Goal: Task Accomplishment & Management: Manage account settings

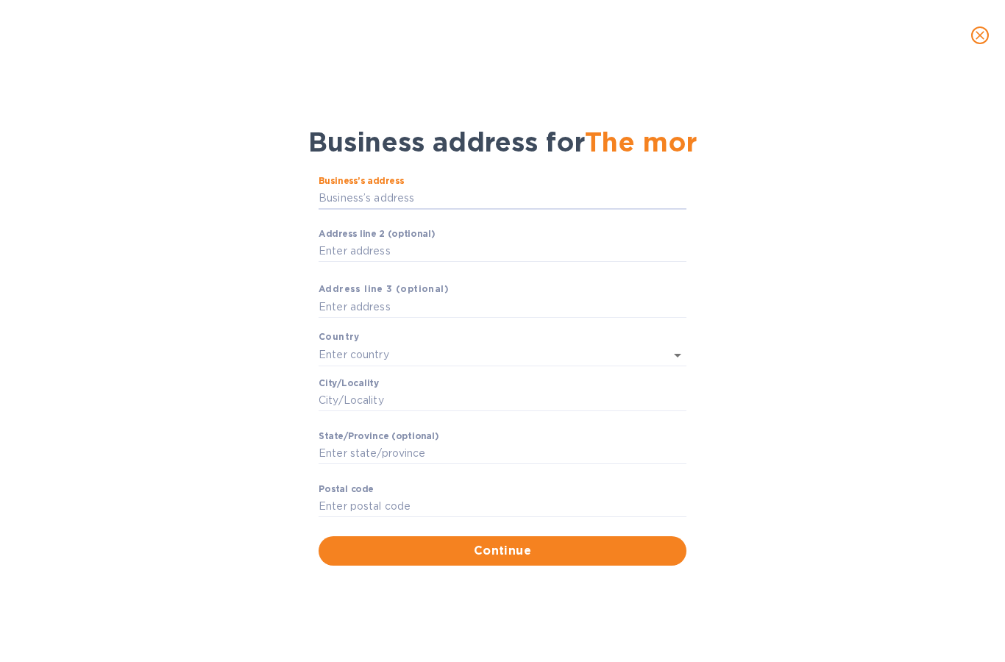
click at [976, 33] on icon "close" at bounding box center [979, 35] width 15 height 15
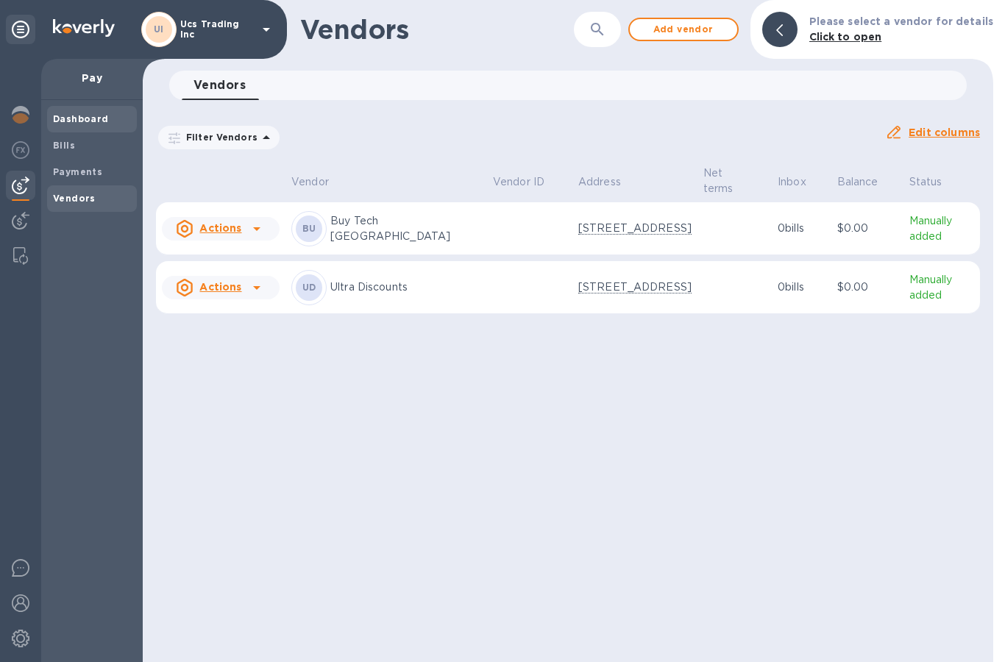
click at [84, 113] on span "Dashboard" at bounding box center [81, 119] width 56 height 15
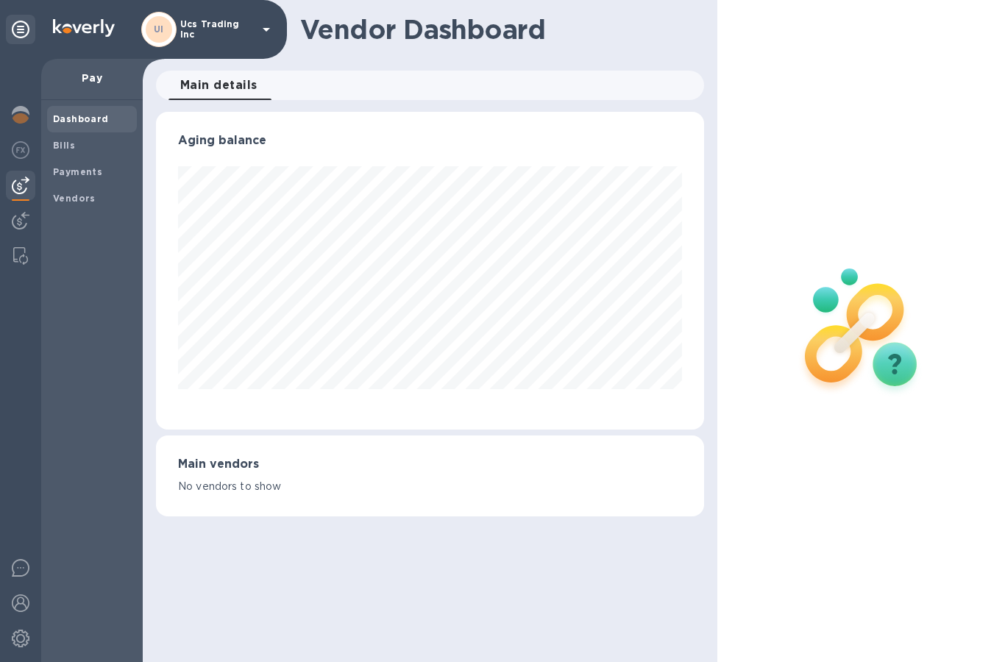
scroll to position [318, 549]
click at [63, 149] on b "Bills" at bounding box center [64, 145] width 22 height 11
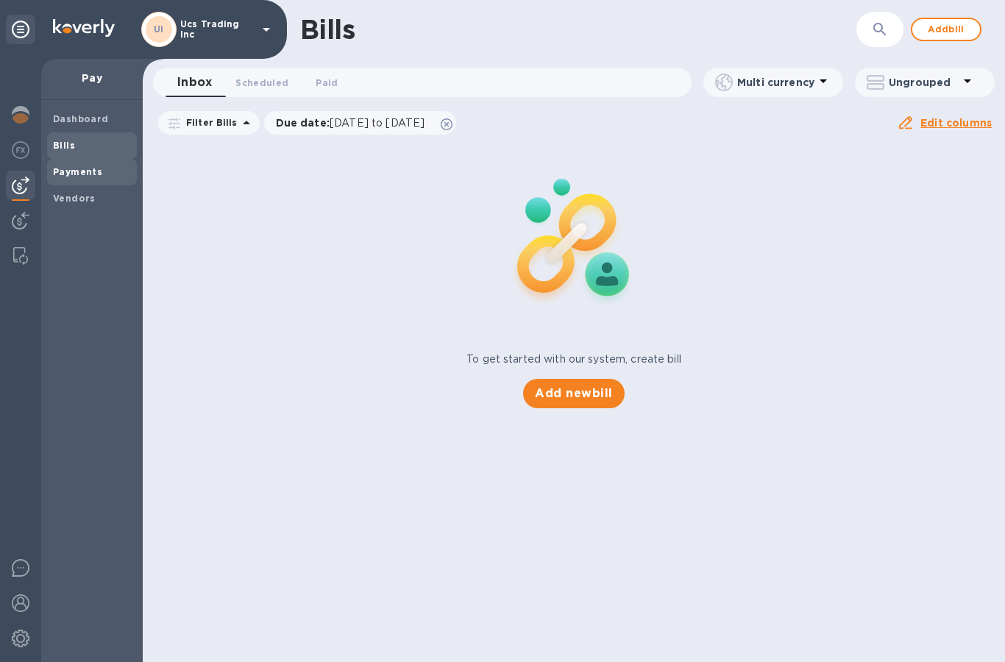
click at [67, 166] on b "Payments" at bounding box center [77, 171] width 49 height 11
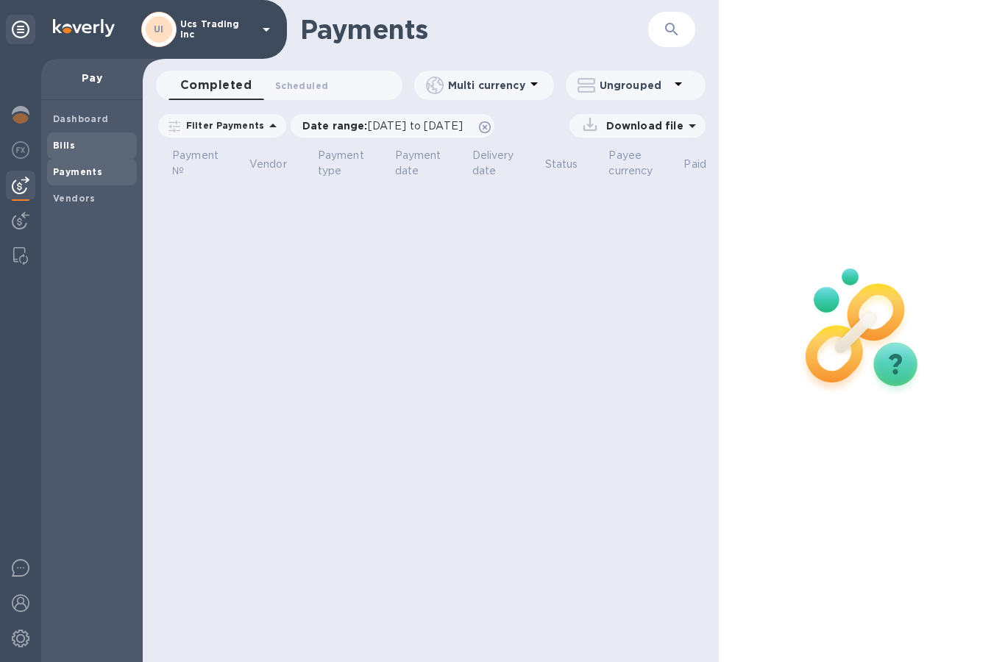
click at [68, 138] on span "Bills" at bounding box center [64, 145] width 22 height 15
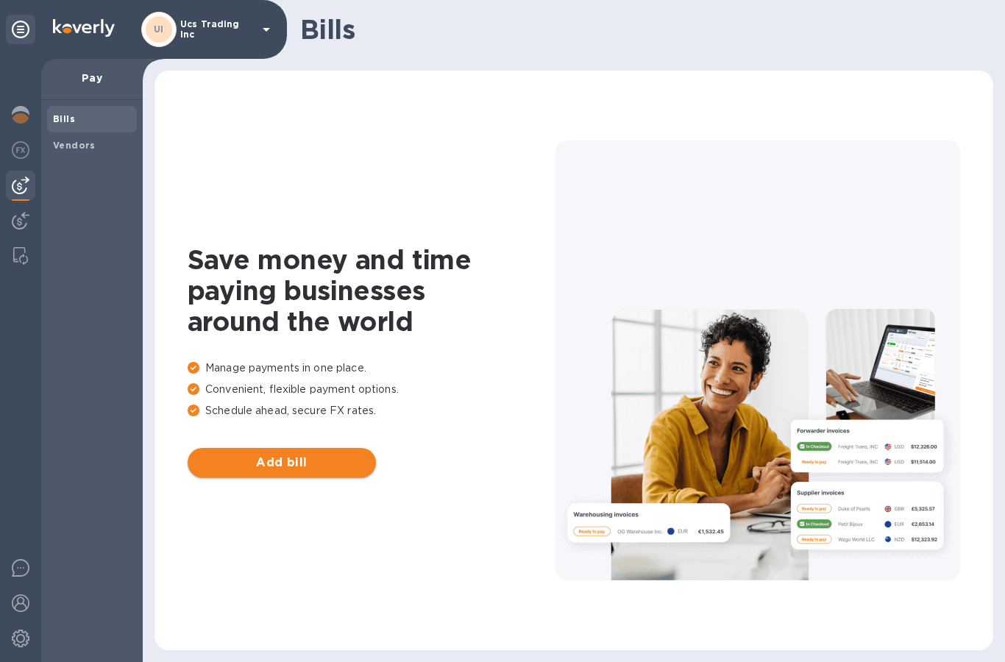
click at [250, 467] on span "Add bill" at bounding box center [281, 463] width 165 height 18
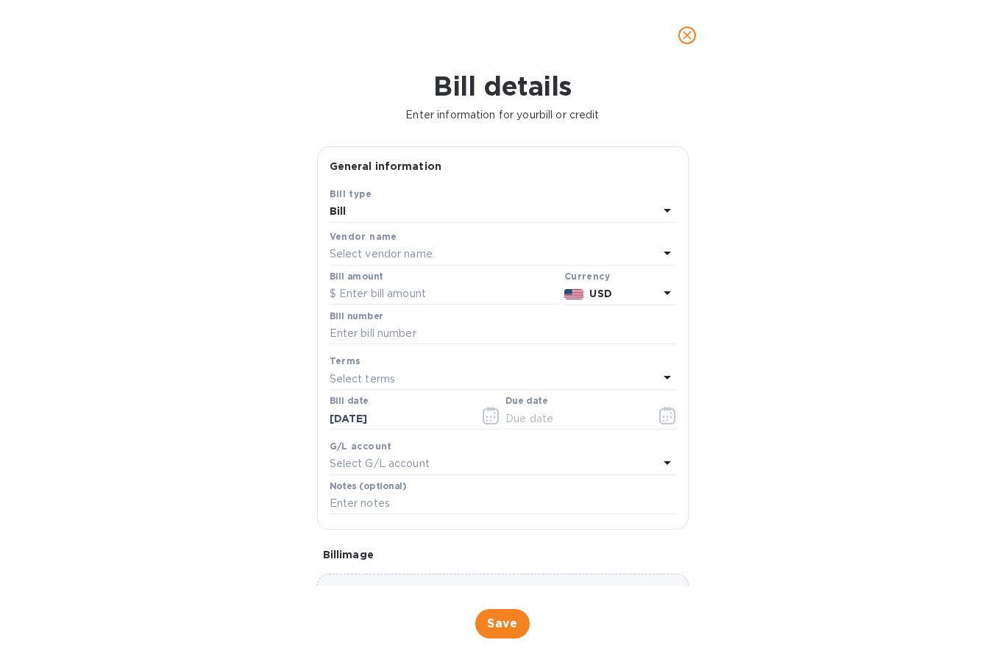
click at [346, 252] on p "Select vendor name" at bounding box center [380, 253] width 103 height 15
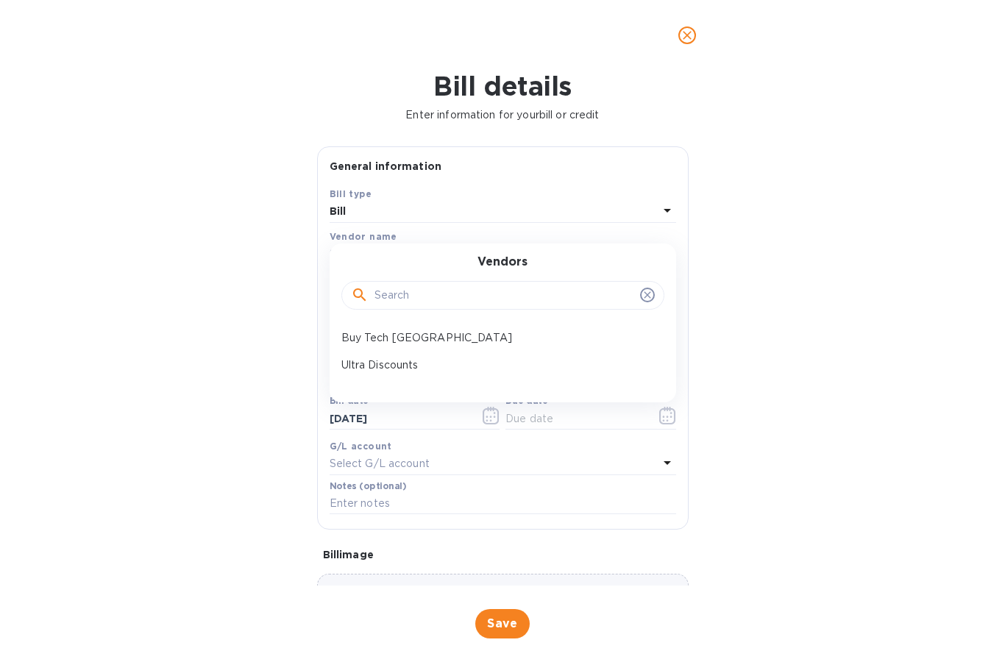
click at [392, 296] on input "text" at bounding box center [504, 296] width 260 height 22
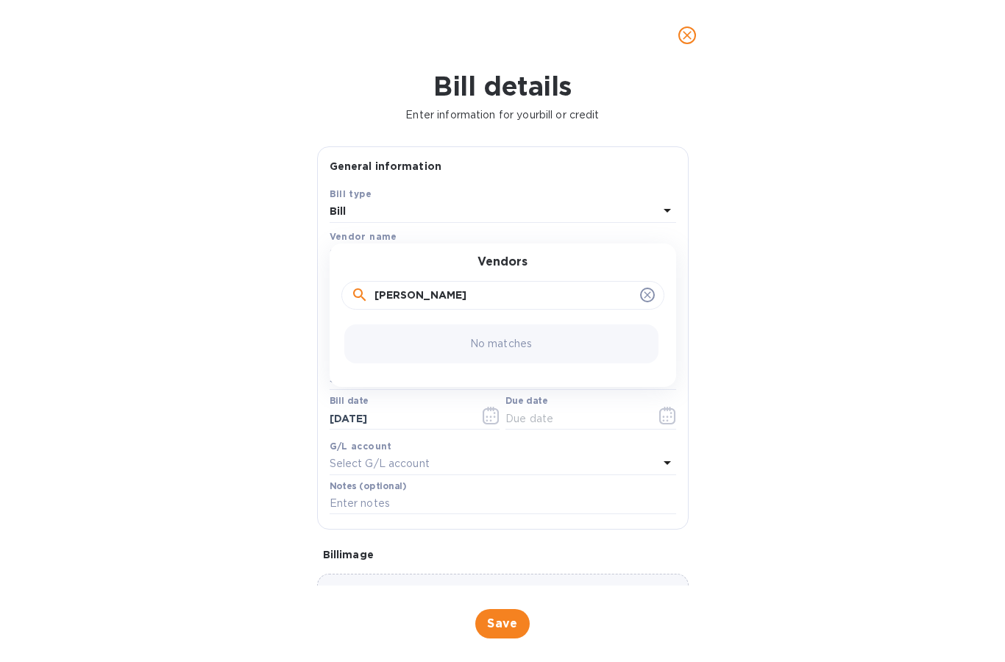
type input "Rex"
click at [407, 353] on div "No matches" at bounding box center [501, 343] width 314 height 39
click at [682, 40] on icon "close" at bounding box center [687, 35] width 15 height 15
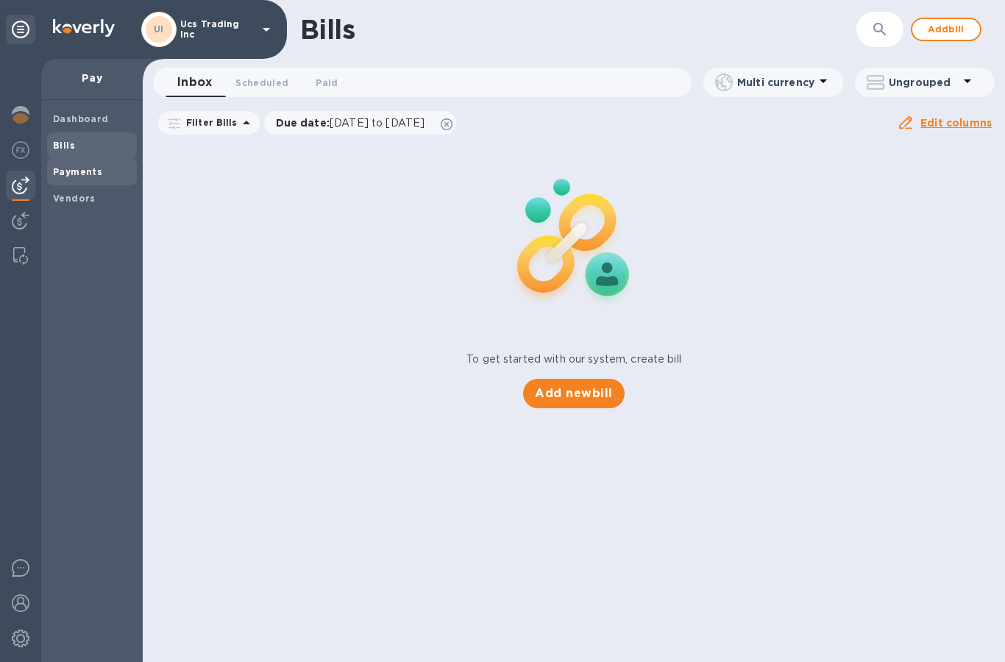
click at [71, 178] on div "Payments" at bounding box center [92, 172] width 90 height 26
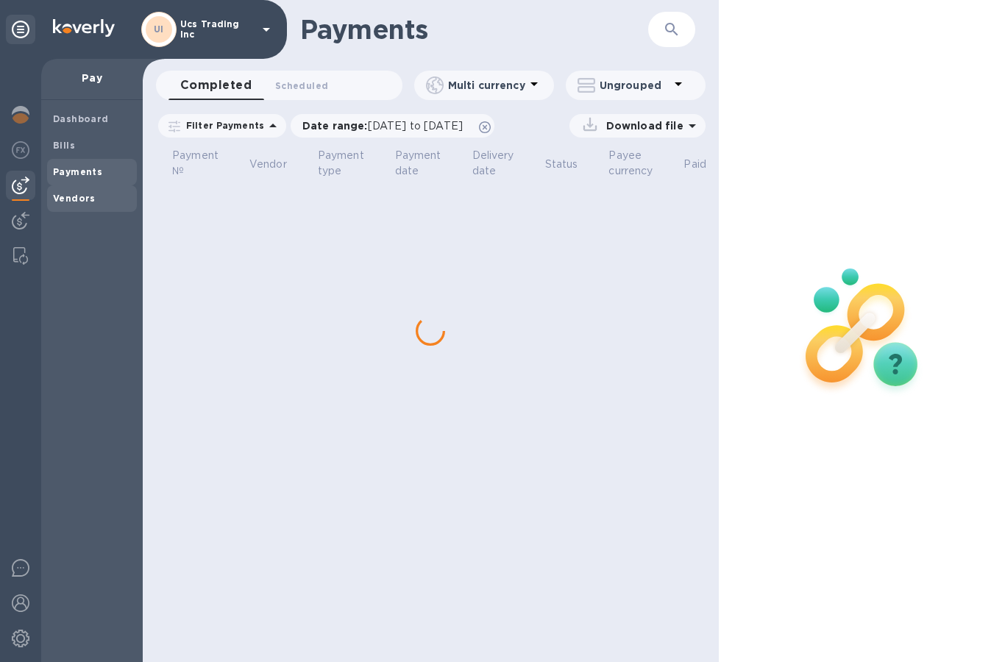
click at [70, 201] on b "Vendors" at bounding box center [74, 198] width 43 height 11
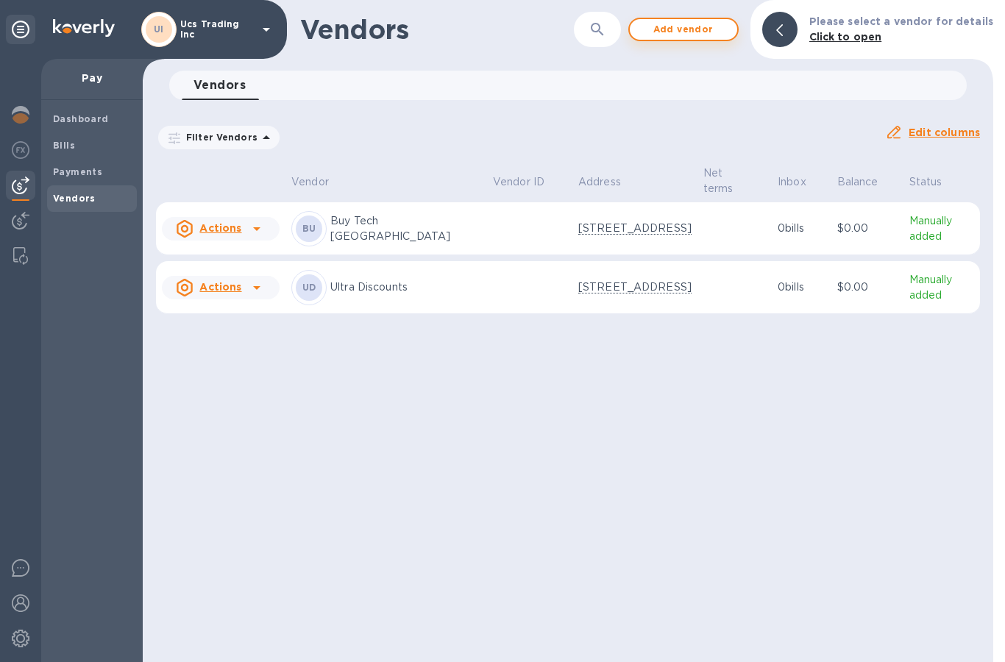
click at [697, 27] on span "Add vendor" at bounding box center [683, 30] width 84 height 18
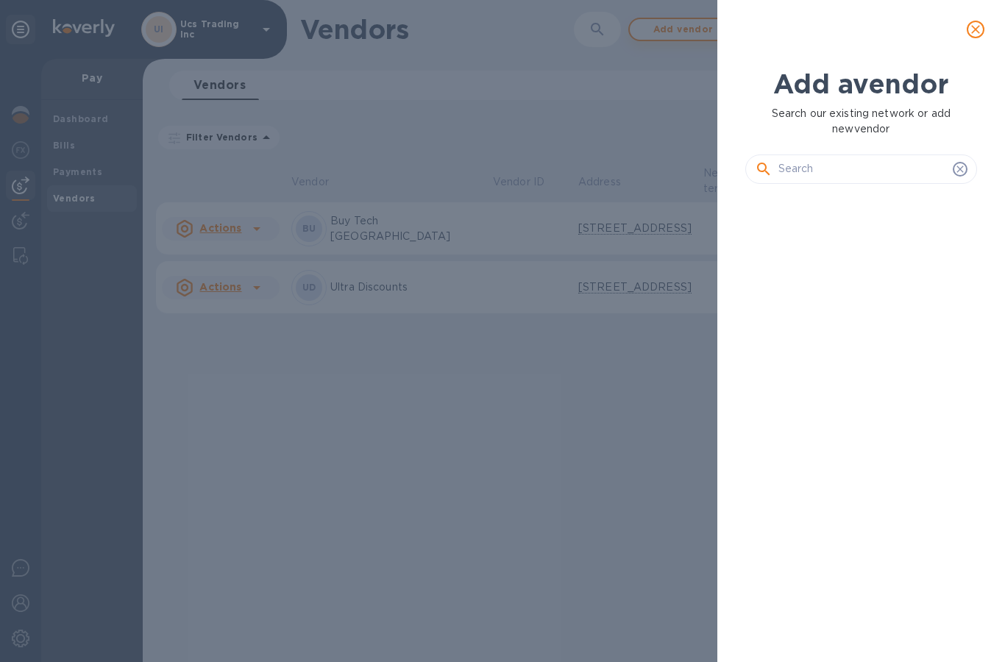
scroll to position [427, 238]
click at [856, 158] on input "text" at bounding box center [862, 169] width 168 height 22
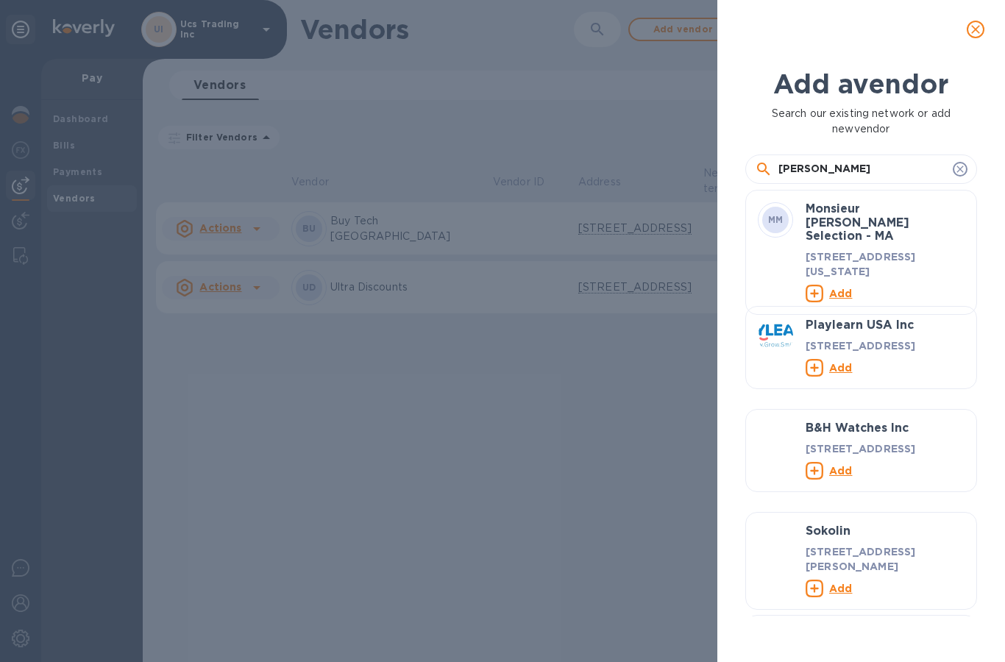
type input "Rexi"
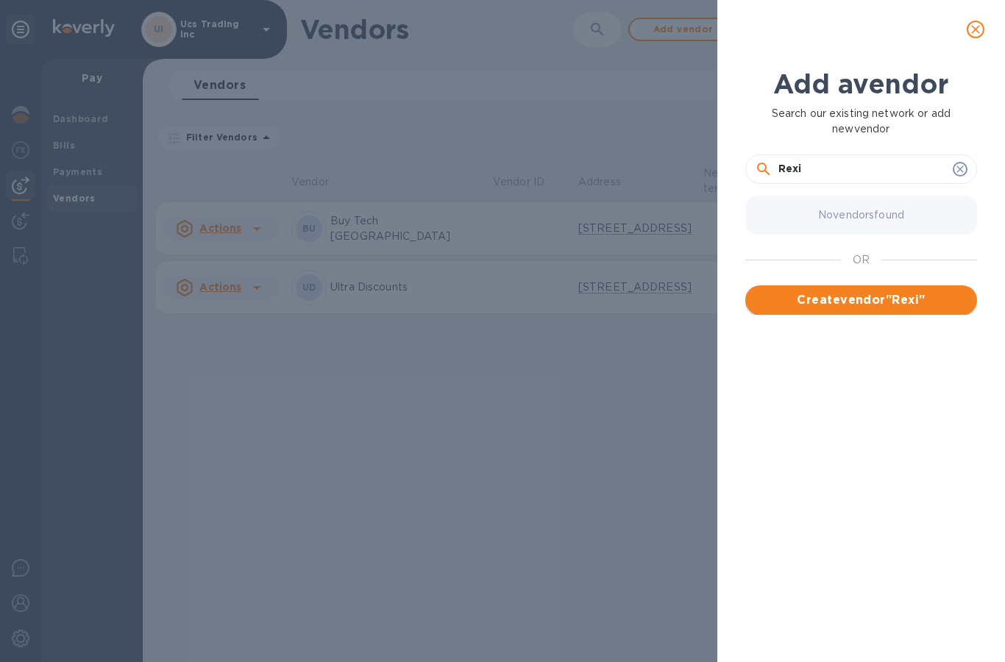
click at [902, 294] on span "Create vendor " Rexi "" at bounding box center [861, 300] width 208 height 18
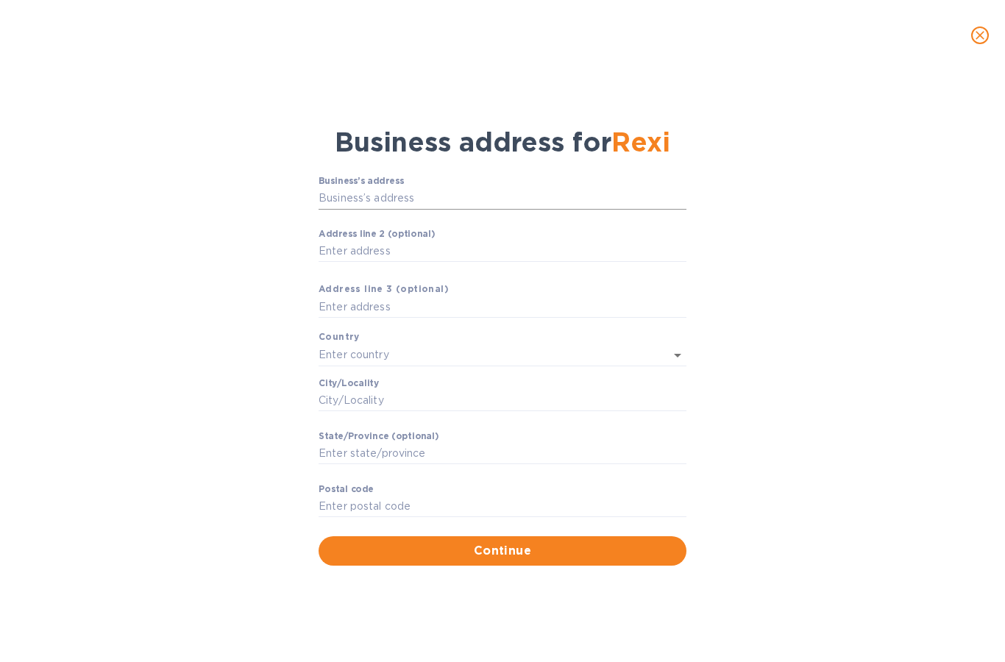
click at [368, 200] on input "Business’s аddress" at bounding box center [502, 199] width 368 height 22
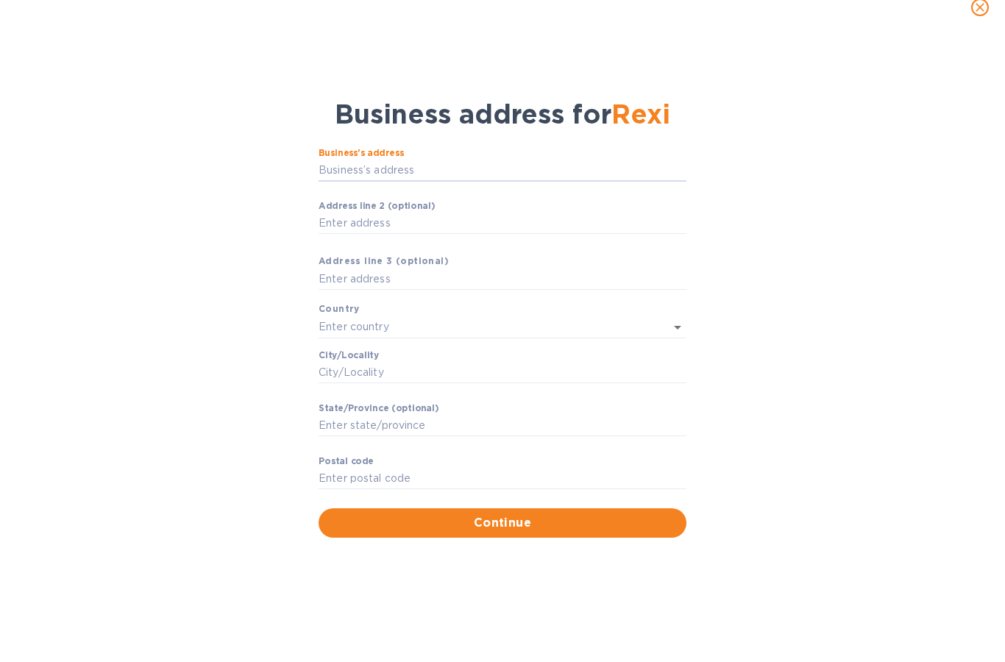
click at [969, 18] on button "close" at bounding box center [979, 35] width 35 height 35
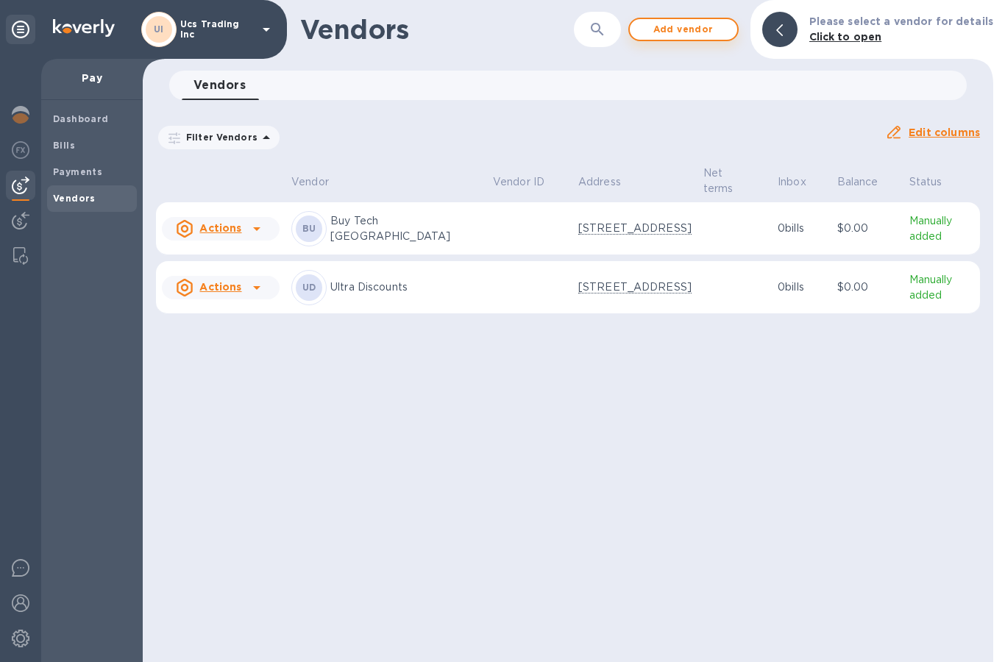
click at [702, 28] on span "Add vendor" at bounding box center [683, 30] width 84 height 18
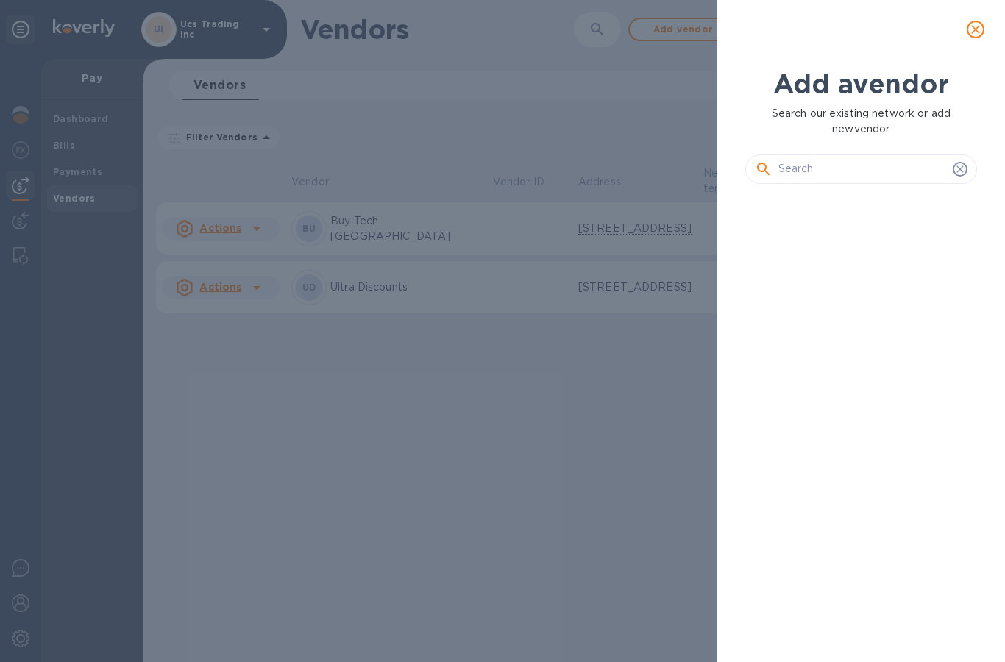
click at [838, 158] on input "text" at bounding box center [862, 169] width 168 height 22
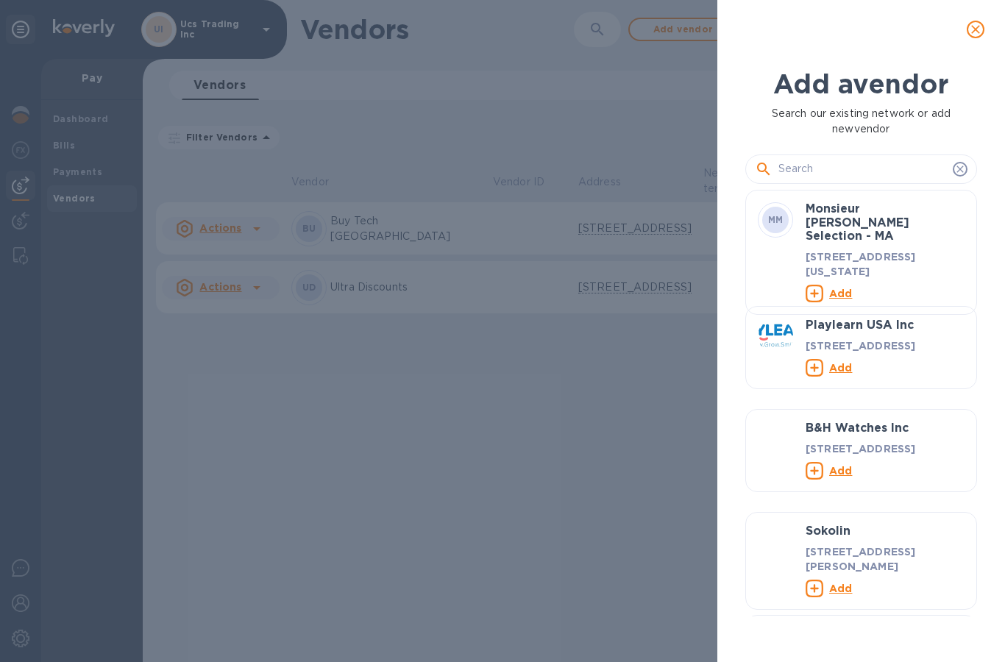
click at [829, 163] on input "text" at bounding box center [862, 169] width 168 height 22
paste input "Rexi Talent Inc"
type input "Rexi Talent Inc"
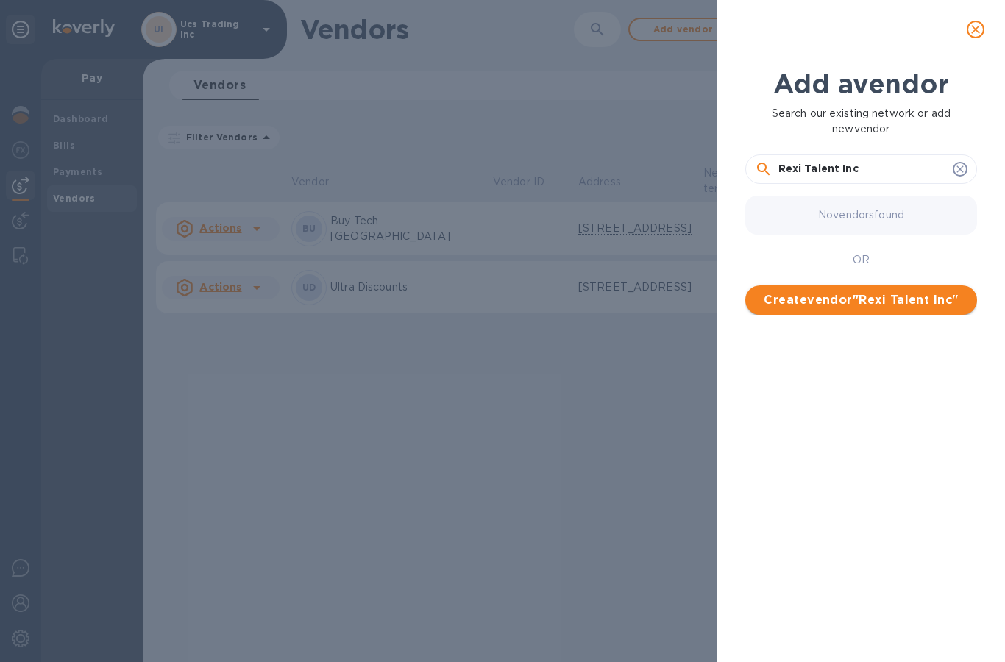
click at [950, 303] on span "Create vendor " Rexi Talent Inc "" at bounding box center [861, 300] width 208 height 18
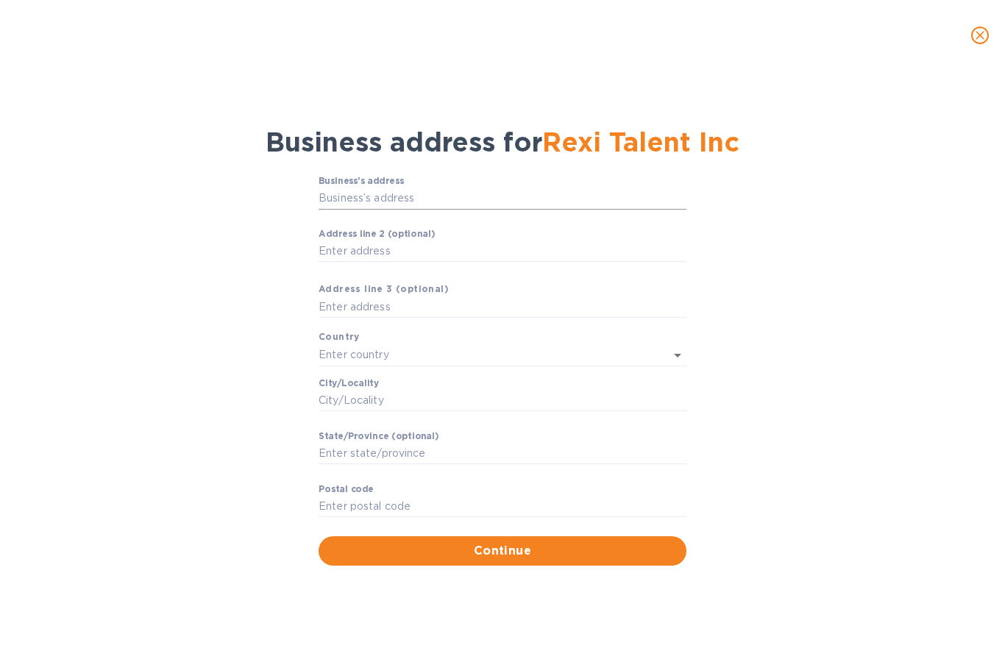
click at [331, 199] on input "Business’s аddress" at bounding box center [502, 199] width 368 height 22
paste input "text"
click at [333, 204] on input "Business’s аddress" at bounding box center [502, 199] width 368 height 22
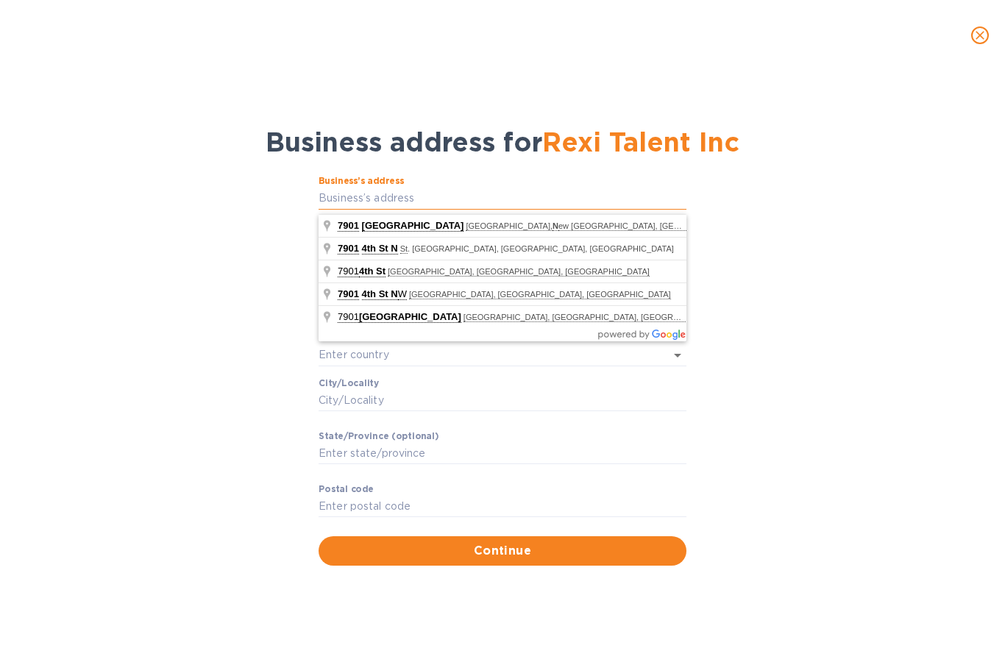
type input "4th Street"
type input "NY"
type input "United States"
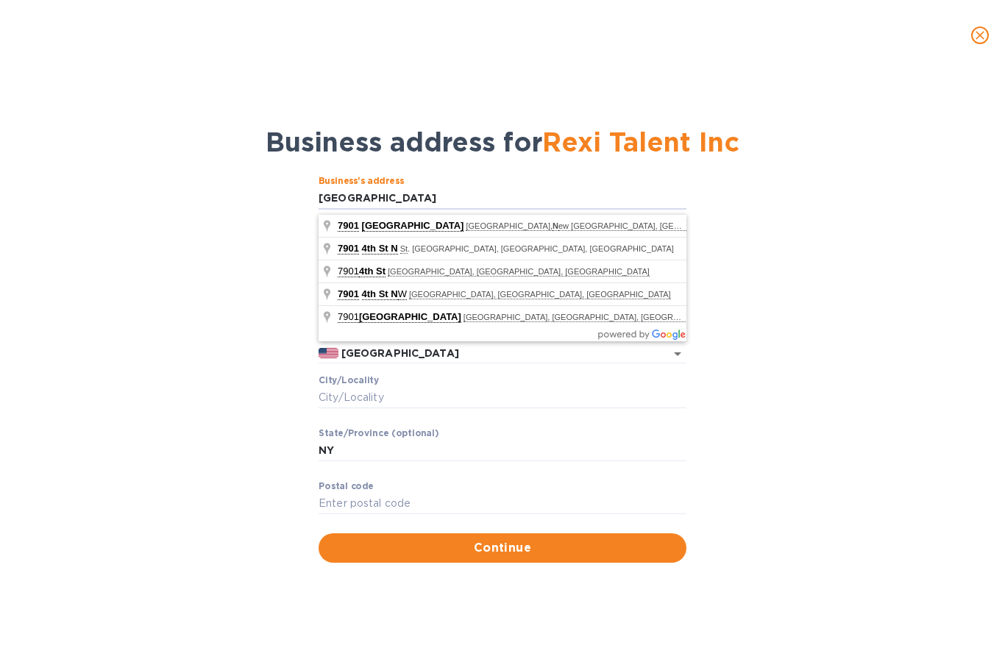
click at [257, 174] on div "Business’s аddress 4th Street ​ Аddress line 2 (optional) ​ Аddress line 3 (opt…" at bounding box center [502, 369] width 966 height 404
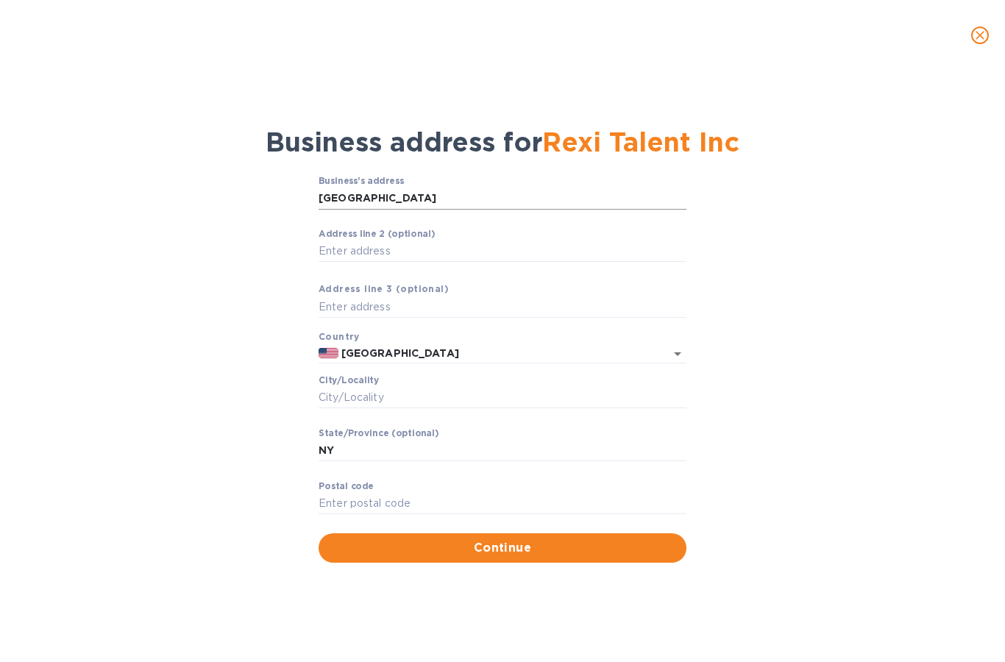
click at [369, 199] on input "4th Street" at bounding box center [502, 199] width 368 height 22
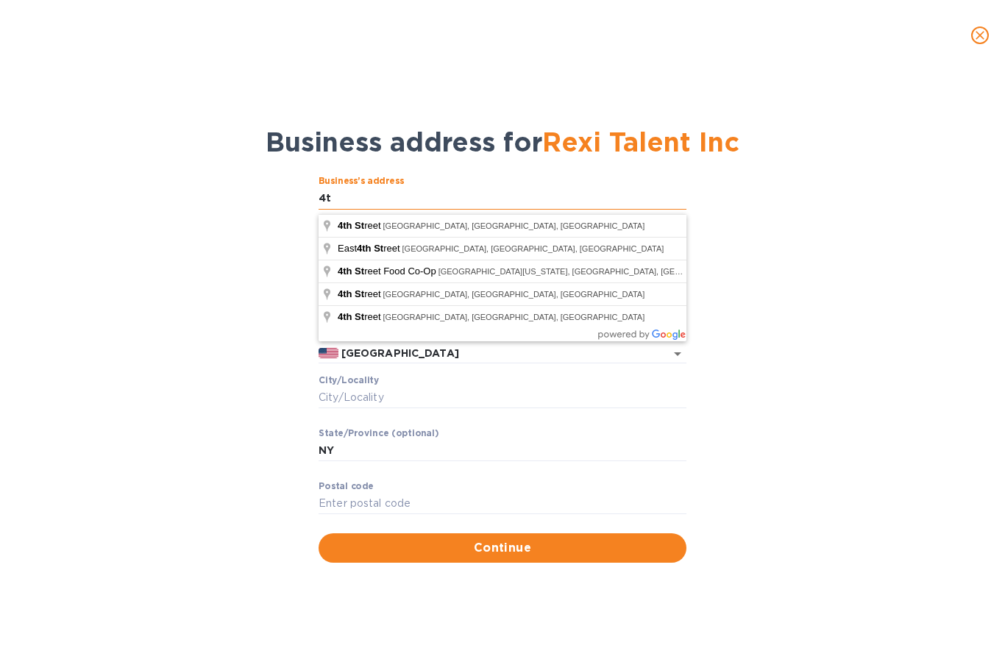
type input "4"
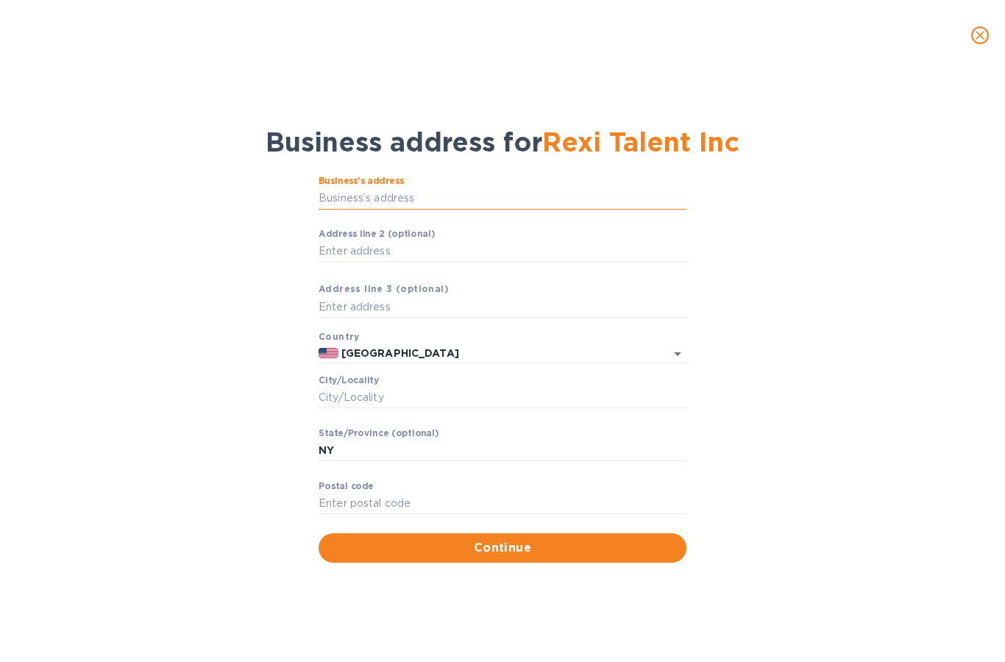
click at [330, 200] on input "Business’s аddress" at bounding box center [502, 199] width 368 height 22
paste input "text"
type input "7901 4th Street North"
type input "St. Petersburg"
type input "FL"
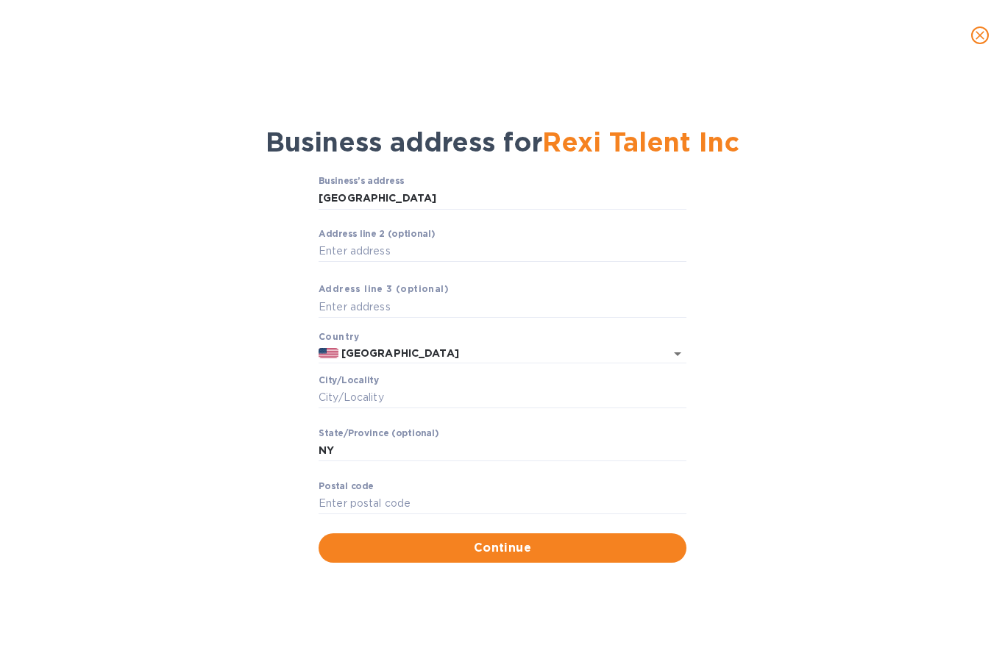
type input "33702"
click at [549, 552] on span "Continue" at bounding box center [502, 548] width 344 height 18
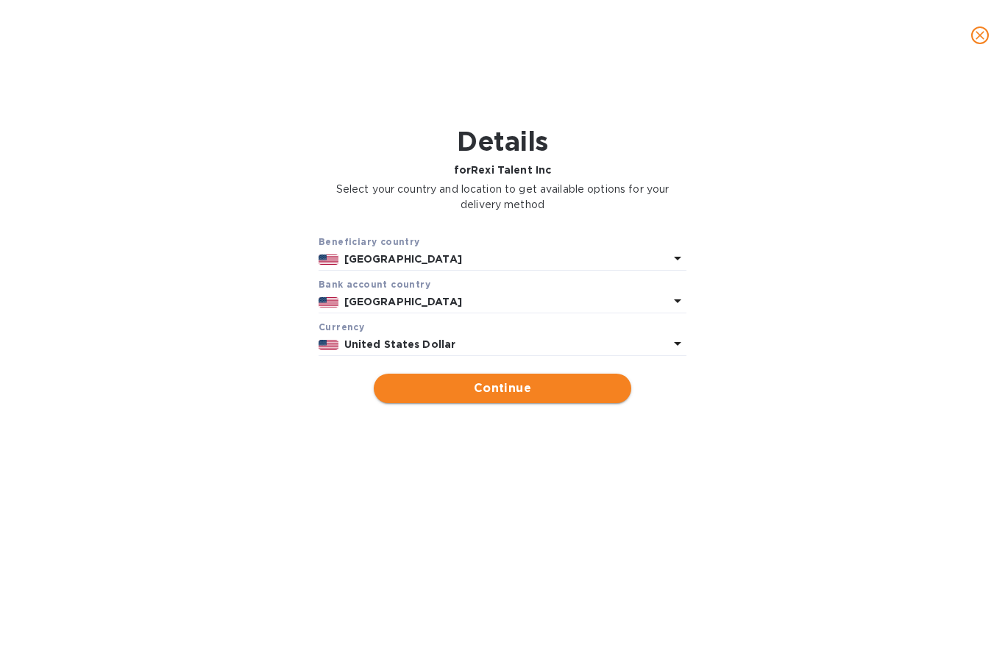
click at [408, 393] on span "Continue" at bounding box center [502, 388] width 234 height 18
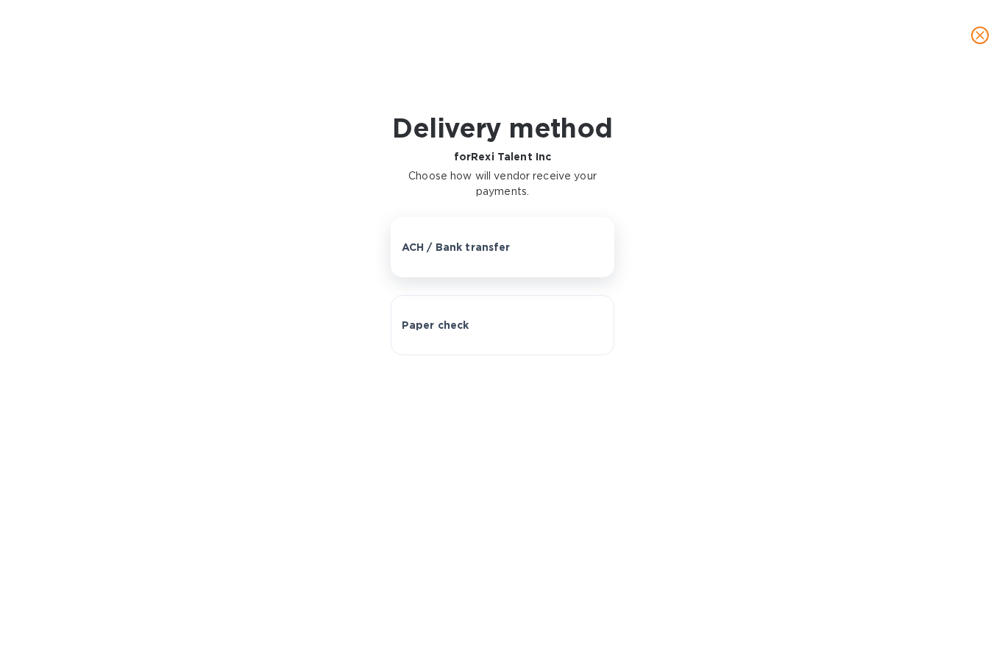
click at [416, 251] on p "ACH / Bank transfer" at bounding box center [456, 247] width 109 height 15
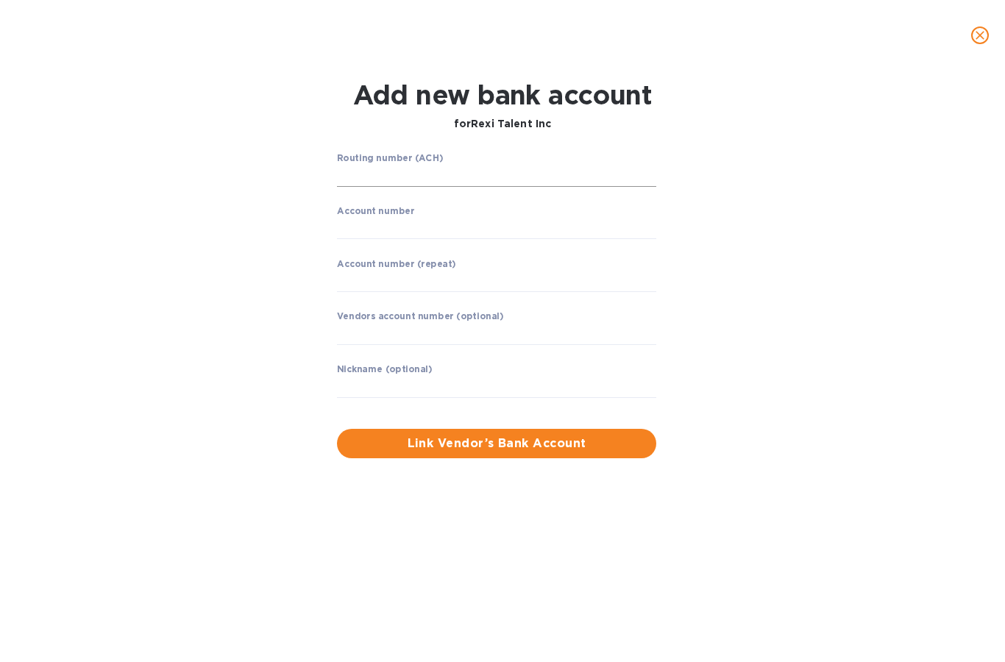
click at [358, 185] on input "string" at bounding box center [496, 176] width 319 height 22
click at [358, 178] on input "string" at bounding box center [496, 176] width 319 height 22
paste input "125109019"
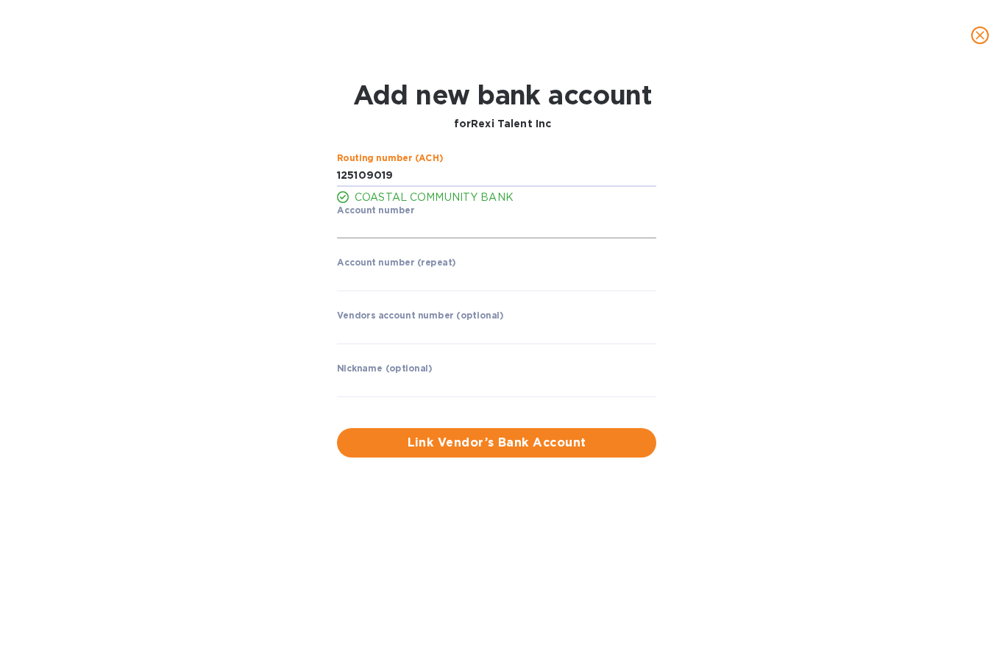
type input "125109019"
click at [367, 231] on input "string" at bounding box center [496, 228] width 319 height 22
click at [358, 233] on input "string" at bounding box center [496, 228] width 319 height 22
paste input "875107630670"
type input "875107630670"
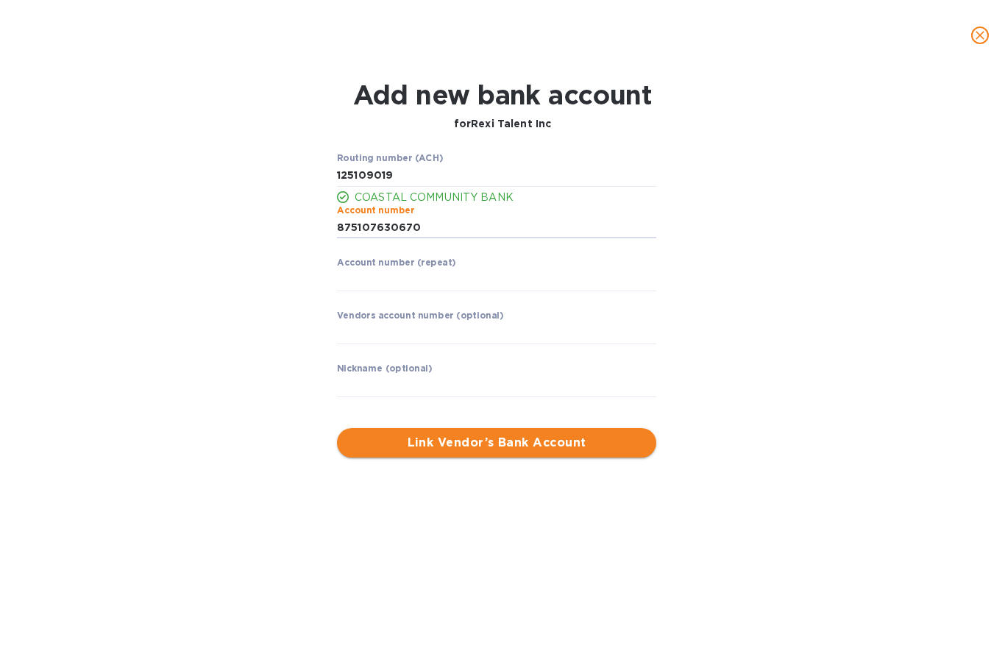
click at [429, 442] on span "Link Vendor’s Bank Account" at bounding box center [497, 443] width 296 height 18
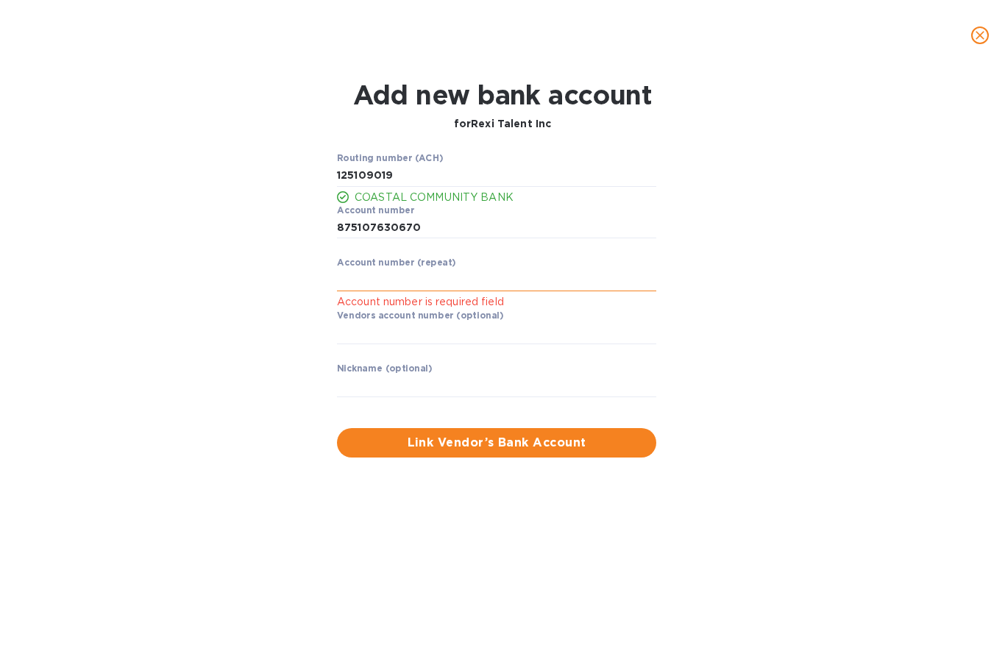
click at [354, 280] on input "string" at bounding box center [496, 280] width 319 height 22
click at [347, 282] on input "string" at bounding box center [496, 280] width 319 height 22
paste input "875107630670"
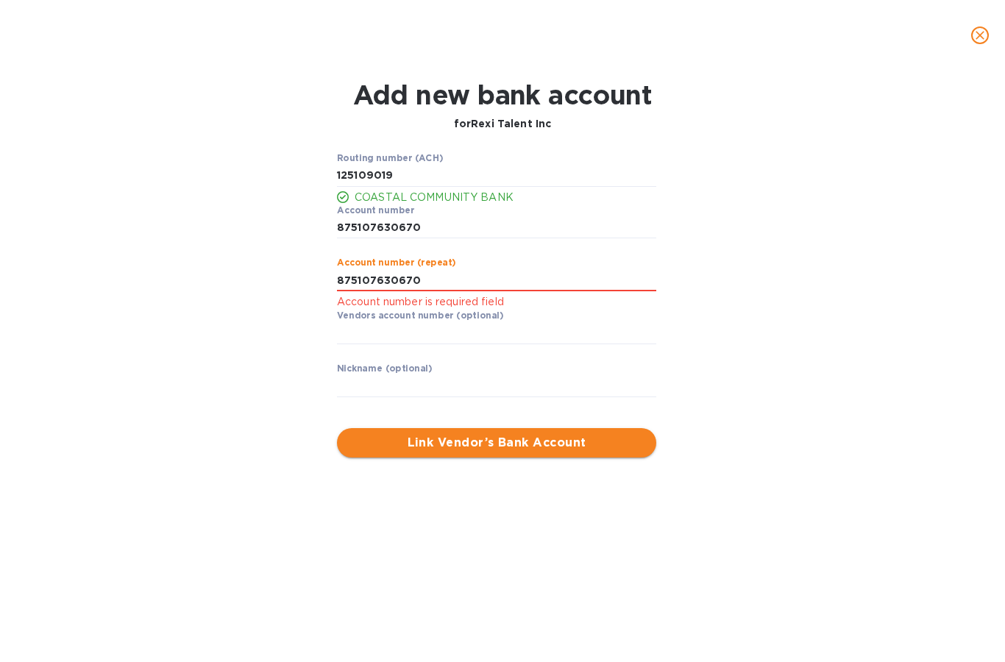
type input "875107630670"
click at [432, 441] on span "Link Vendor’s Bank Account" at bounding box center [497, 443] width 296 height 18
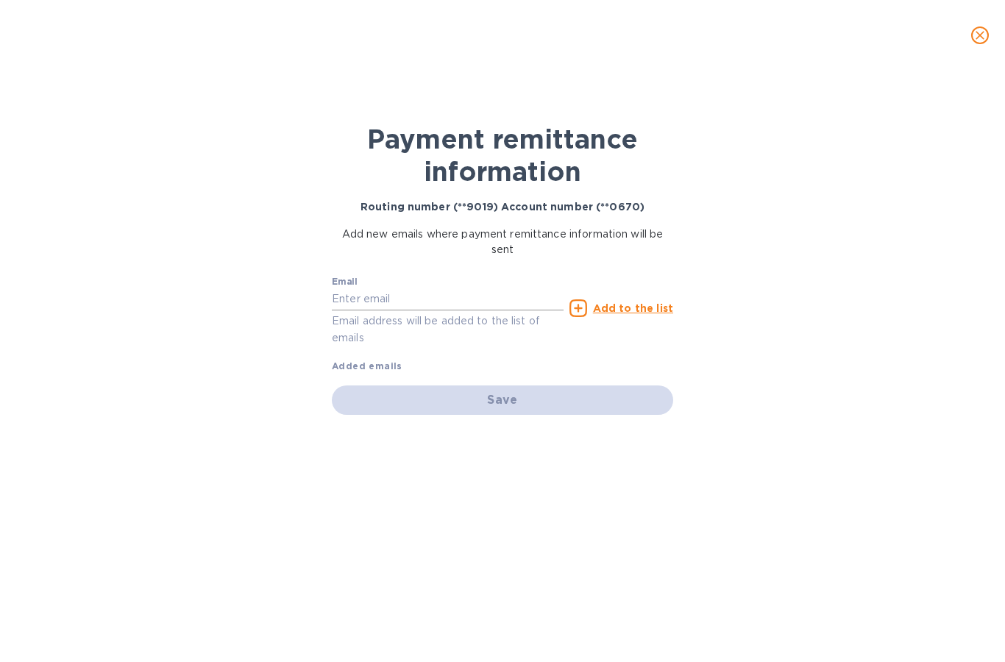
click at [354, 307] on input "text" at bounding box center [448, 299] width 232 height 22
click at [255, 315] on div "Payment remittance information Routing number (**9019) Account number (**0670) …" at bounding box center [502, 366] width 1005 height 591
click at [608, 407] on div "Save" at bounding box center [502, 399] width 341 height 29
click at [377, 301] on input "Usher.s@@ucstrading.com" at bounding box center [448, 299] width 232 height 22
type input "Usher.s@ucstrading.com"
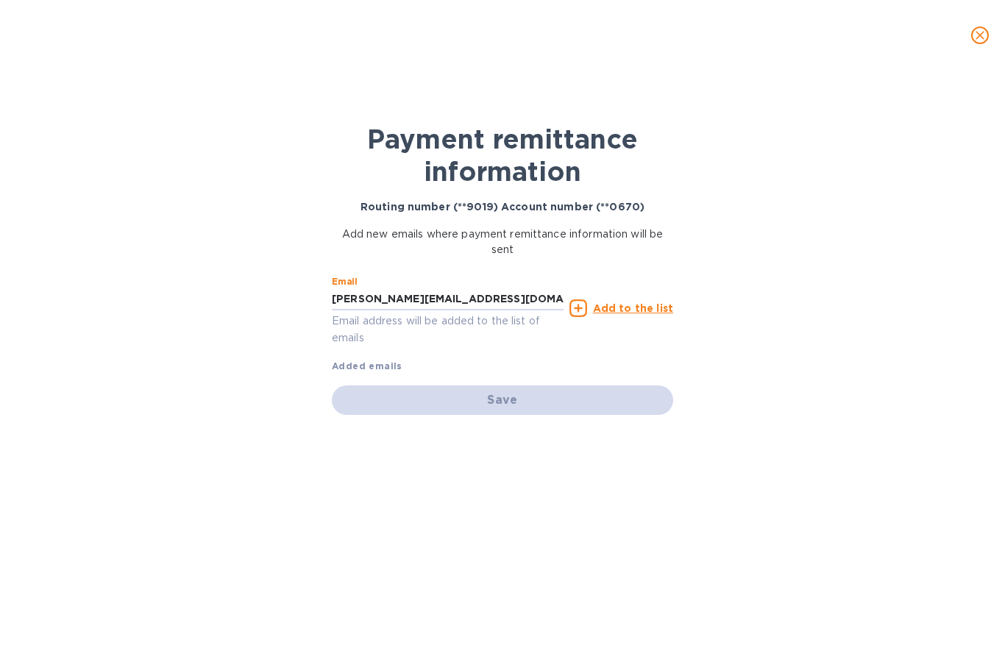
click at [277, 325] on div "Payment remittance information Routing number (**9019) Account number (**0670) …" at bounding box center [502, 366] width 1005 height 591
click at [458, 368] on div "Email Usher.s@ucstrading.com Email address will be added to the list of emails …" at bounding box center [502, 321] width 341 height 104
click at [644, 317] on div "Add to the list" at bounding box center [621, 308] width 104 height 18
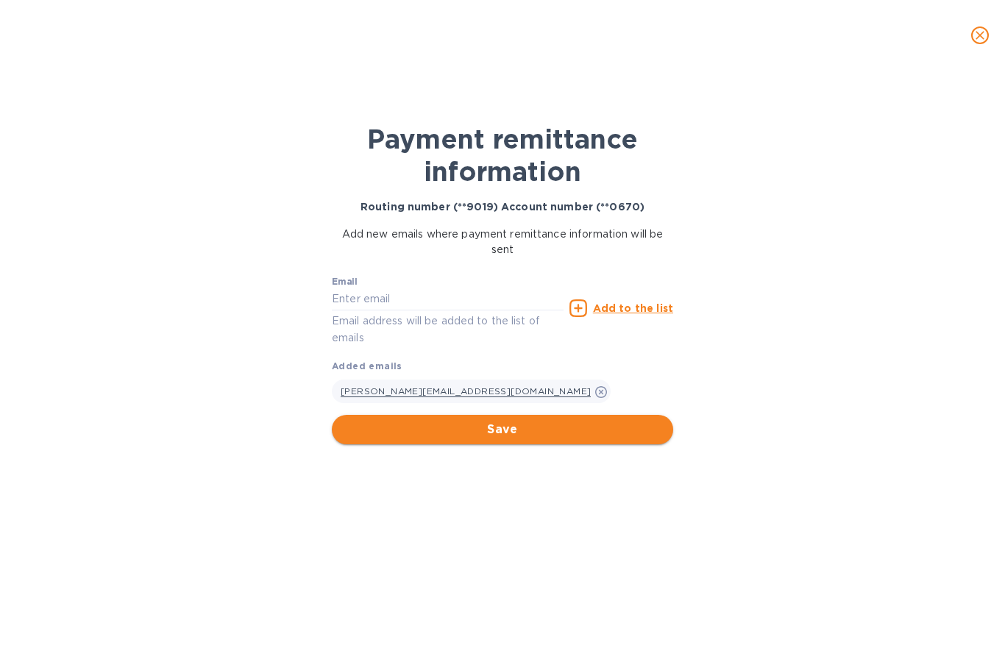
click at [552, 429] on span "Save" at bounding box center [502, 430] width 318 height 18
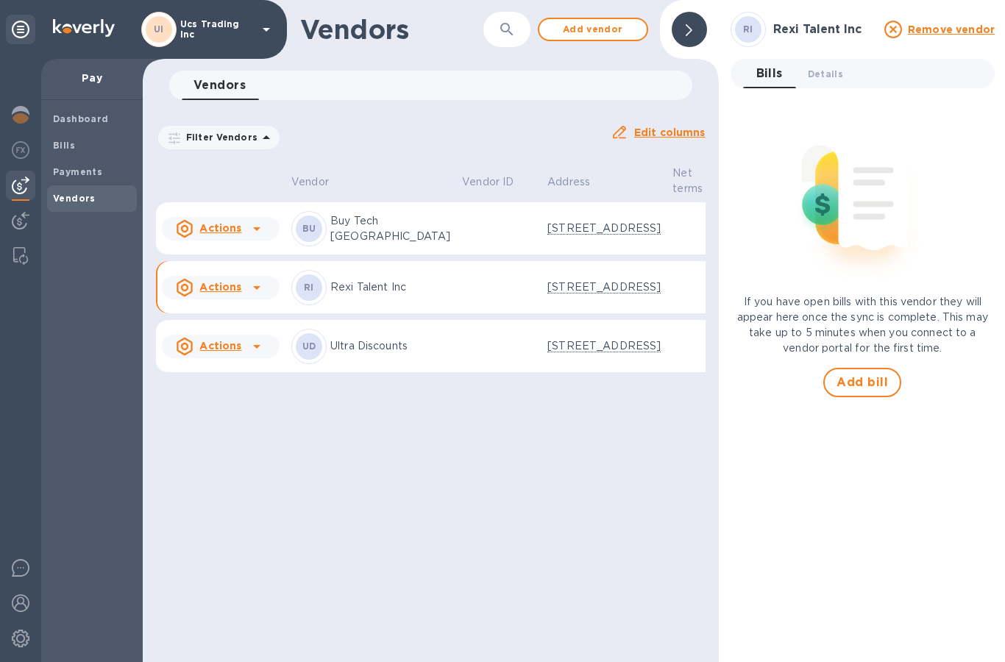
click at [362, 507] on div "Vendors ​ Add vendor Vendors 0 Filter Vendors Auto pay: All Edit columns Vendor…" at bounding box center [431, 331] width 576 height 662
